Goal: Entertainment & Leisure: Consume media (video, audio)

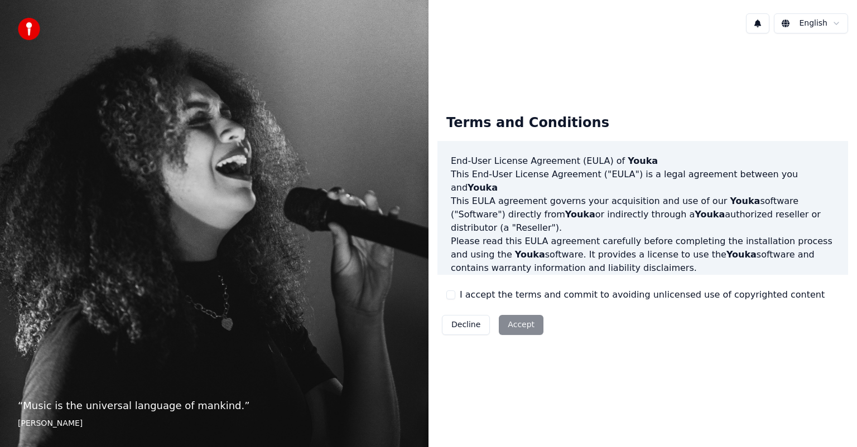
click at [453, 296] on button "I accept the terms and commit to avoiding unlicensed use of copyrighted content" at bounding box center [450, 295] width 9 height 9
click at [513, 327] on button "Accept" at bounding box center [521, 325] width 45 height 20
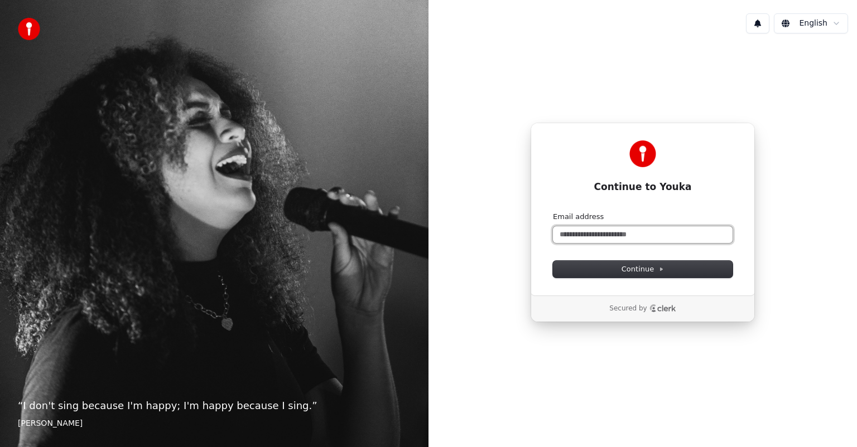
click at [602, 235] on input "Email address" at bounding box center [643, 234] width 180 height 17
click at [651, 273] on span "Continue" at bounding box center [642, 269] width 42 height 10
type input "**********"
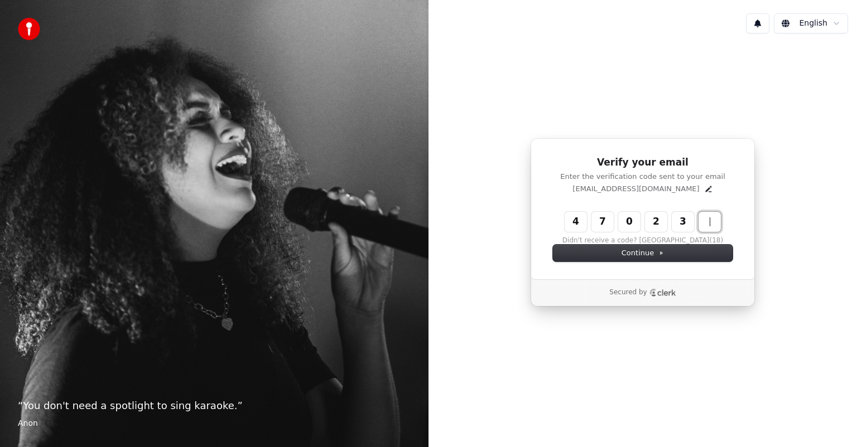
type input "******"
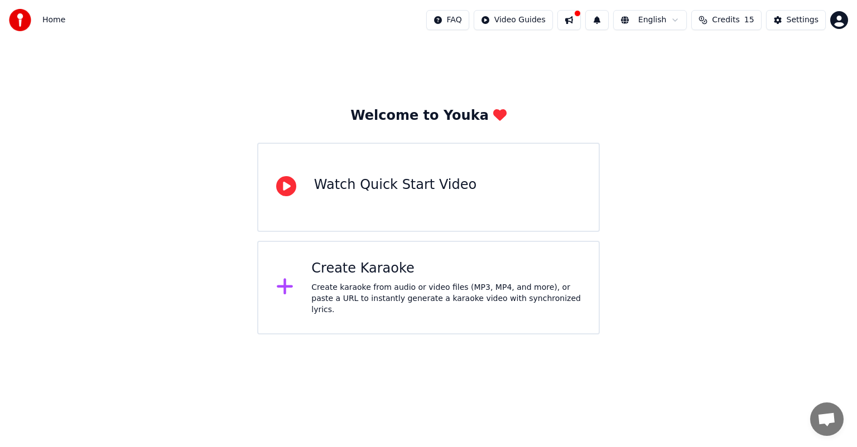
click at [365, 274] on div "Create Karaoke" at bounding box center [445, 269] width 269 height 18
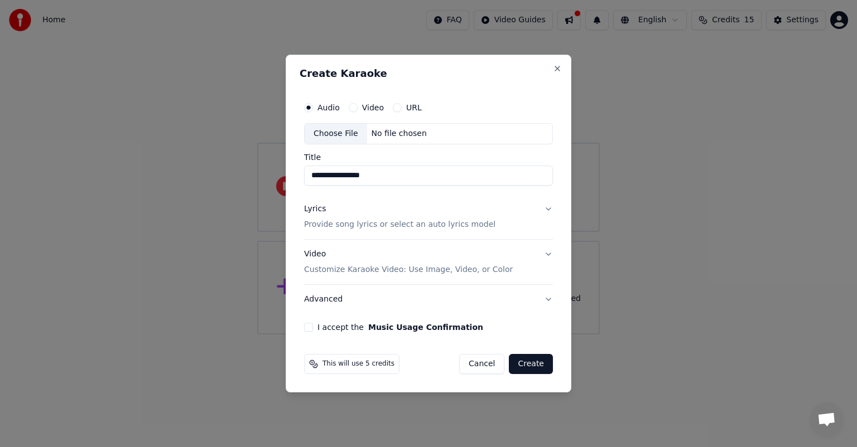
type input "**********"
click at [351, 108] on button "Video" at bounding box center [353, 107] width 9 height 9
click at [308, 108] on button "Audio" at bounding box center [308, 107] width 9 height 9
click at [355, 108] on button "Video" at bounding box center [353, 107] width 9 height 9
click at [342, 175] on input "Title" at bounding box center [428, 176] width 249 height 20
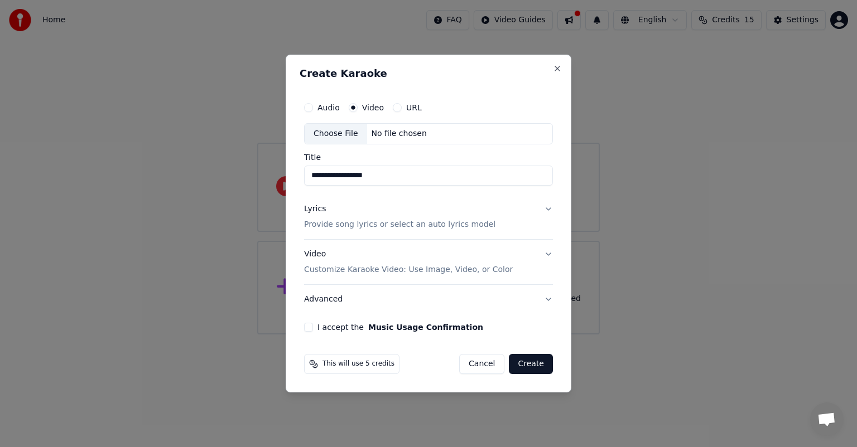
click at [330, 133] on div "Choose File" at bounding box center [336, 134] width 62 height 20
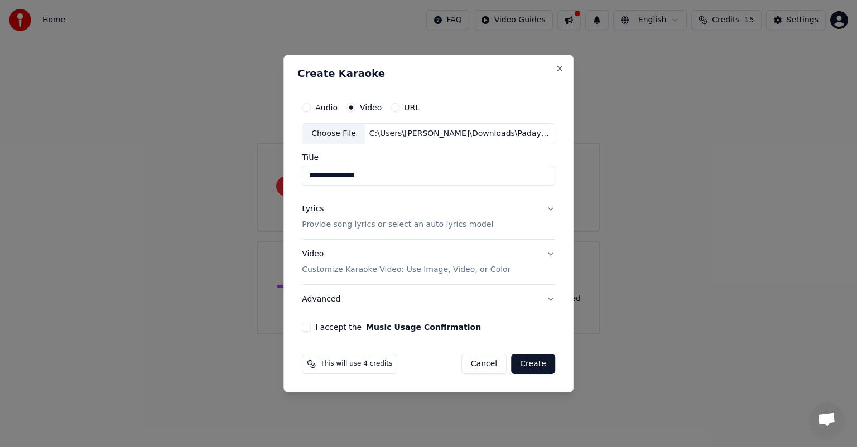
click at [341, 180] on input "**********" at bounding box center [428, 176] width 253 height 20
type input "**********"
click at [548, 209] on button "Lyrics Provide song lyrics or select an auto lyrics model" at bounding box center [428, 217] width 253 height 45
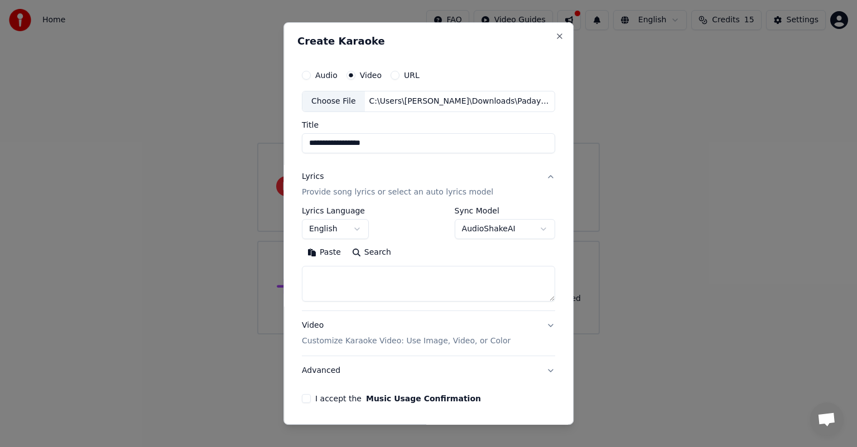
click at [375, 279] on textarea at bounding box center [428, 284] width 253 height 36
paste textarea "**********"
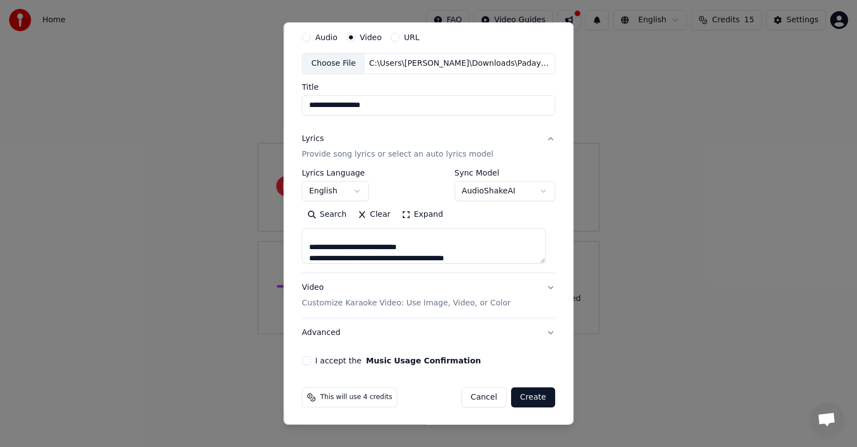
type textarea "**********"
click at [541, 288] on button "Video Customize Karaoke Video: Use Image, Video, or Color" at bounding box center [428, 295] width 253 height 45
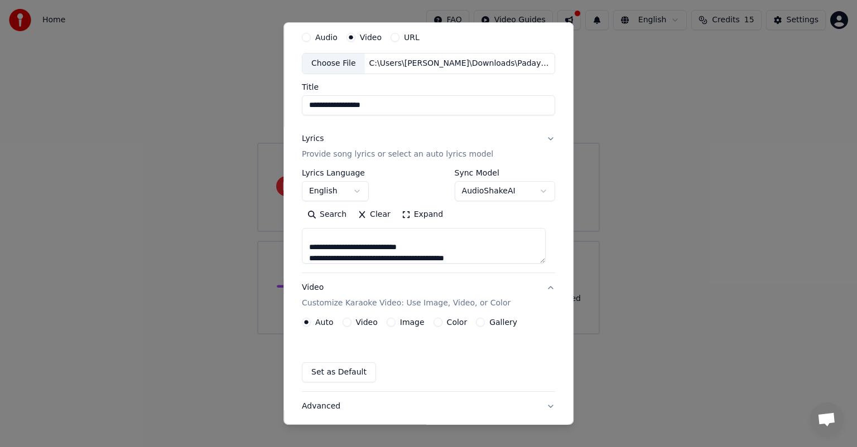
scroll to position [8, 0]
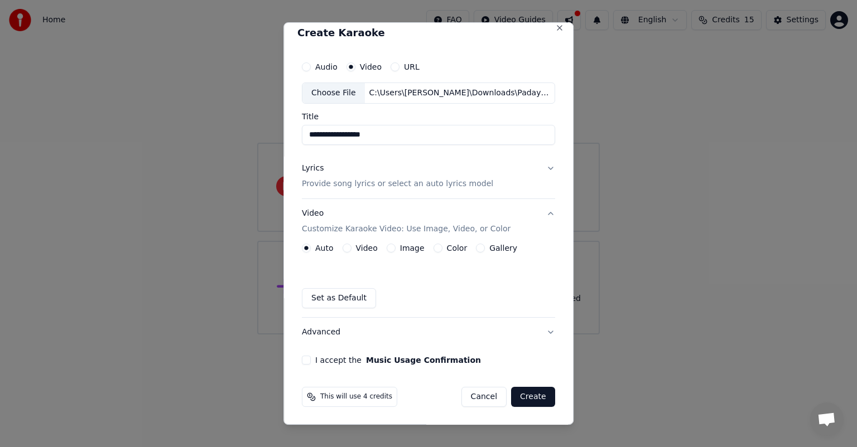
click at [348, 246] on button "Video" at bounding box center [346, 248] width 9 height 9
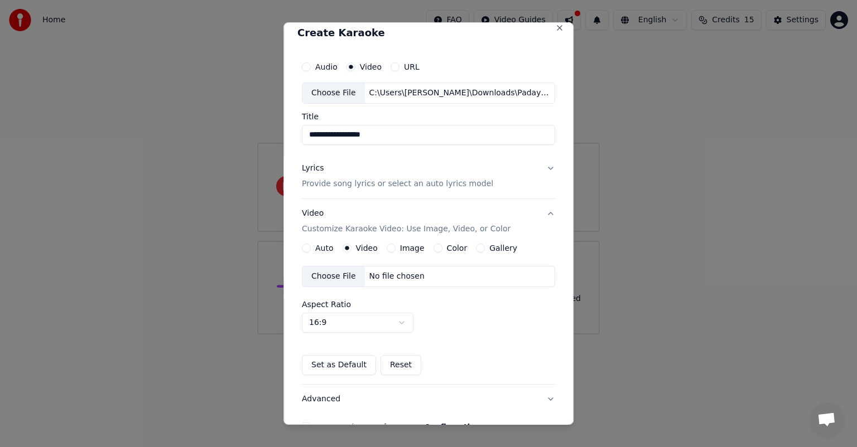
click at [336, 274] on div "Choose File" at bounding box center [333, 277] width 62 height 20
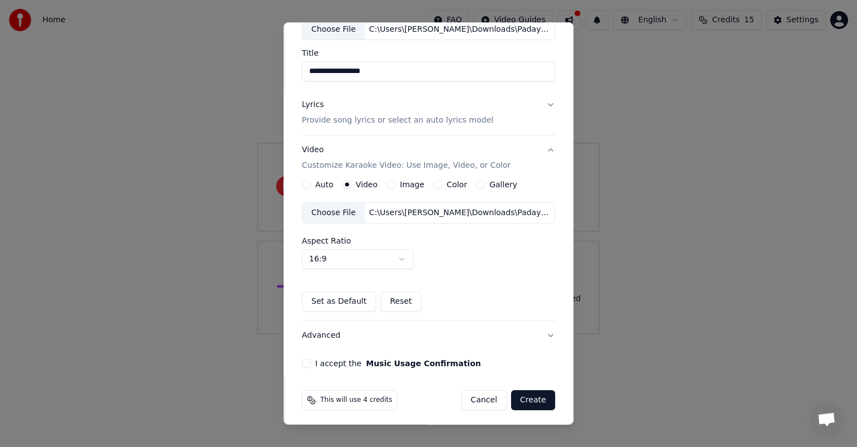
scroll to position [75, 0]
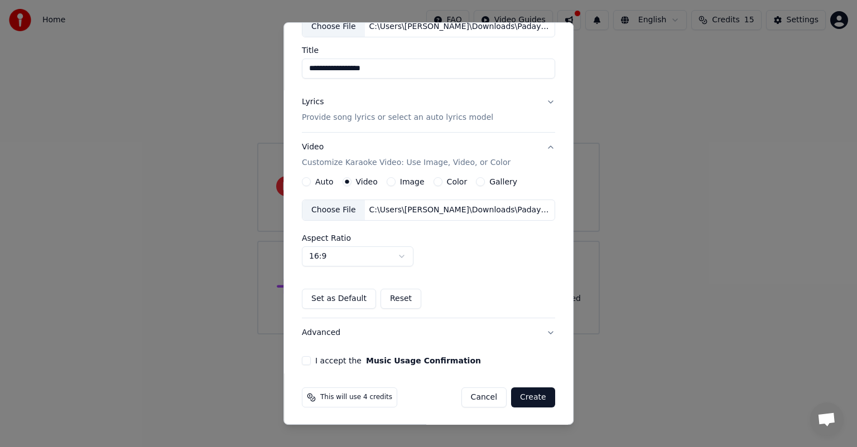
click at [525, 394] on button "Create" at bounding box center [533, 398] width 44 height 20
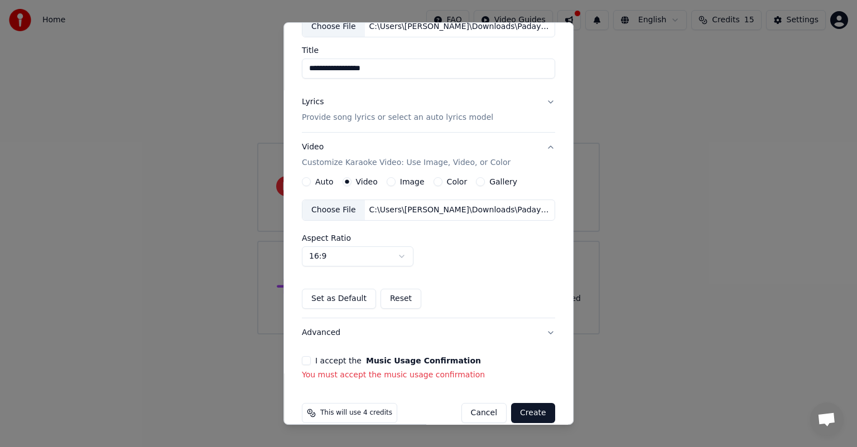
drag, startPoint x: 306, startPoint y: 359, endPoint x: 313, endPoint y: 361, distance: 7.1
click at [306, 359] on button "I accept the Music Usage Confirmation" at bounding box center [306, 360] width 9 height 9
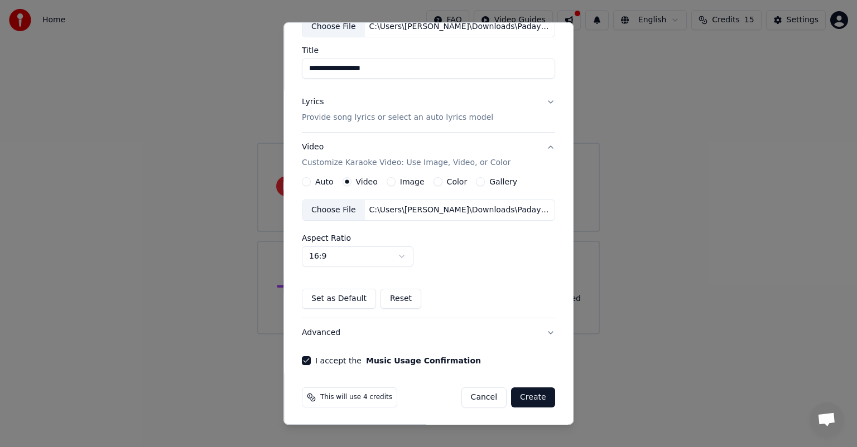
click at [533, 394] on button "Create" at bounding box center [533, 398] width 44 height 20
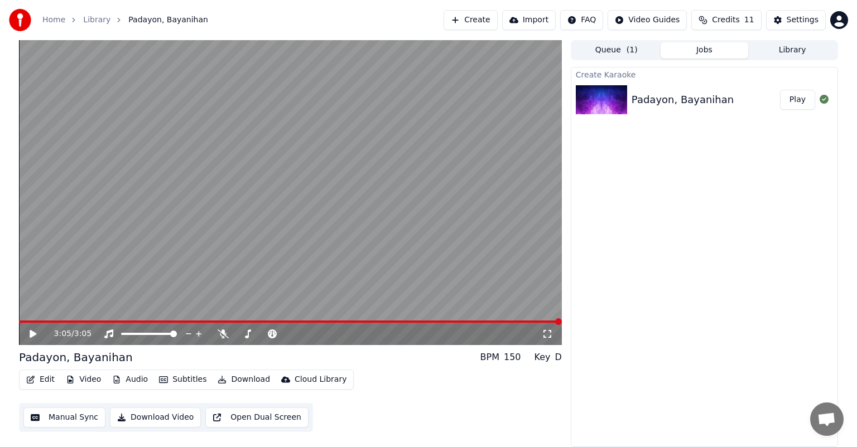
click at [26, 320] on video at bounding box center [290, 192] width 543 height 305
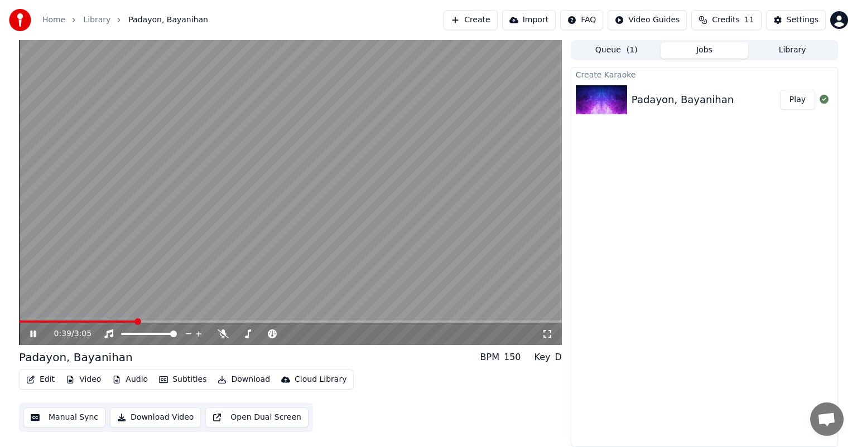
click at [33, 335] on icon at bounding box center [33, 334] width 6 height 7
click at [19, 321] on span at bounding box center [22, 321] width 7 height 7
click at [35, 334] on icon at bounding box center [33, 334] width 7 height 8
click at [19, 318] on span at bounding box center [22, 321] width 7 height 7
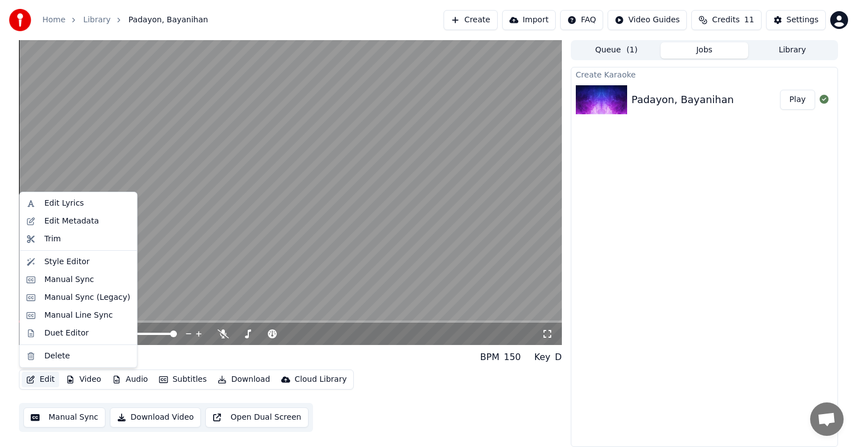
click at [47, 380] on button "Edit" at bounding box center [40, 380] width 37 height 16
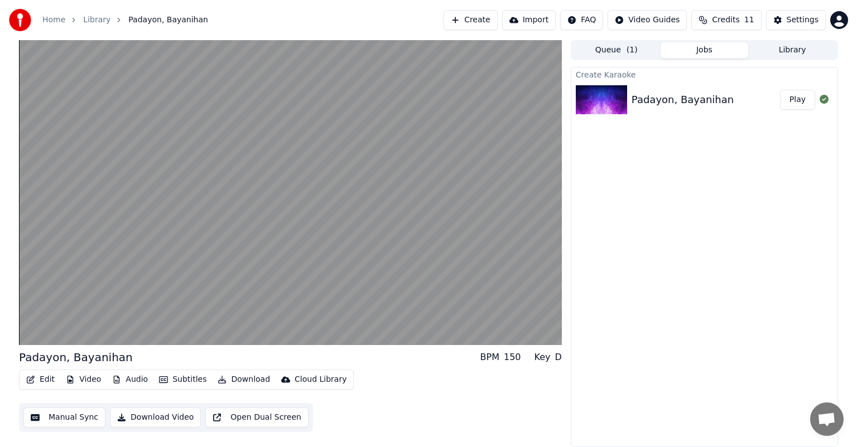
click at [133, 418] on button "Download Video" at bounding box center [155, 418] width 91 height 20
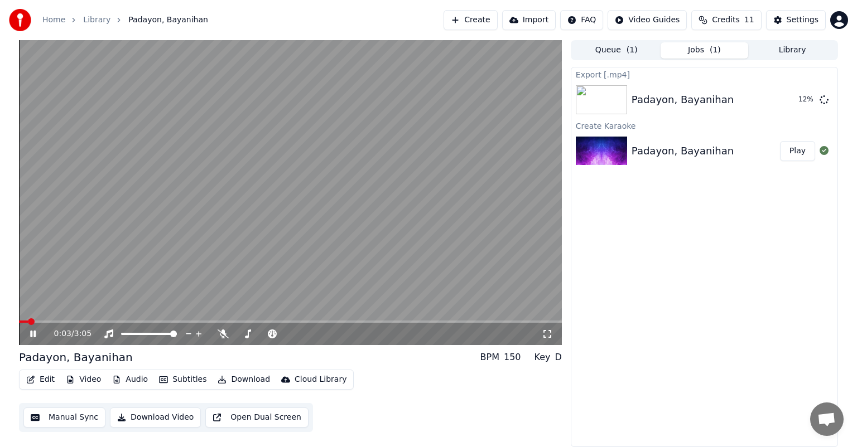
click at [28, 323] on span at bounding box center [23, 322] width 9 height 2
click at [30, 321] on span at bounding box center [33, 321] width 7 height 7
click at [36, 333] on icon at bounding box center [41, 334] width 26 height 9
click at [19, 322] on span at bounding box center [22, 321] width 7 height 7
click at [31, 335] on icon at bounding box center [33, 334] width 7 height 8
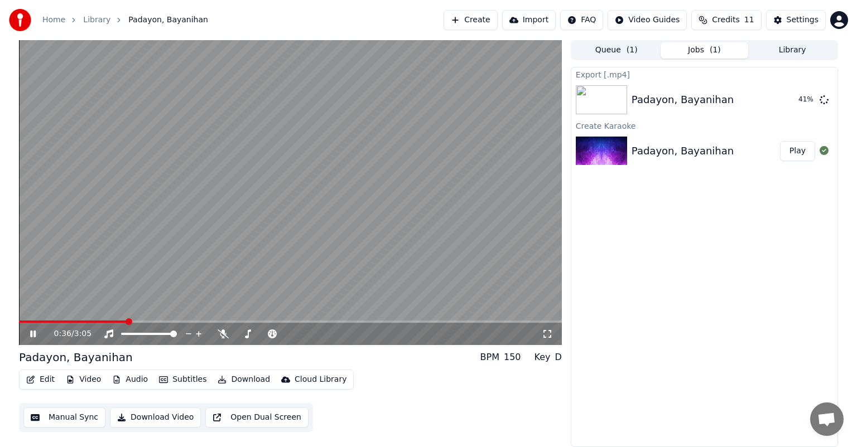
click at [23, 319] on video at bounding box center [290, 192] width 543 height 305
click at [801, 103] on button "Show" at bounding box center [795, 100] width 40 height 20
click at [19, 325] on span at bounding box center [22, 321] width 7 height 7
click at [31, 332] on icon at bounding box center [33, 334] width 7 height 8
